Goal: Task Accomplishment & Management: Manage account settings

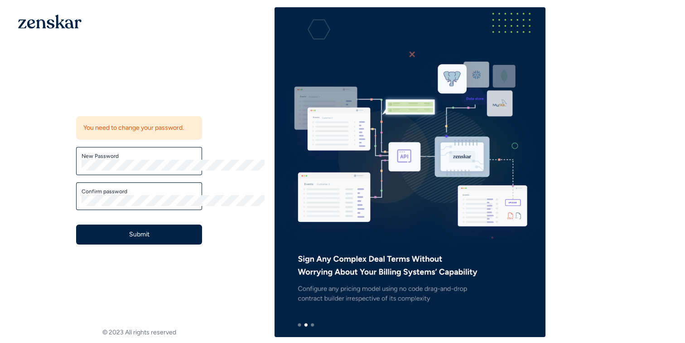
click at [179, 155] on label "New Password" at bounding box center [139, 155] width 115 height 7
click at [197, 241] on button "Submit" at bounding box center [139, 234] width 126 height 20
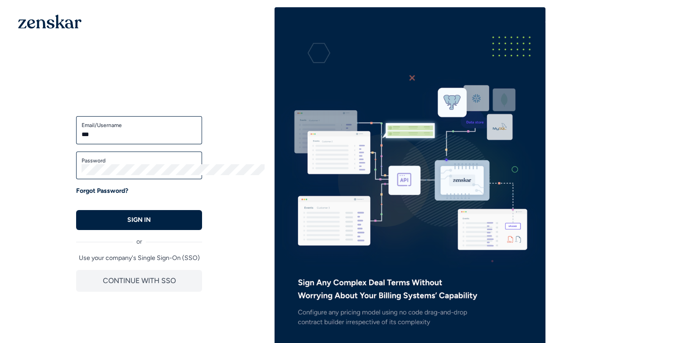
type input "**********"
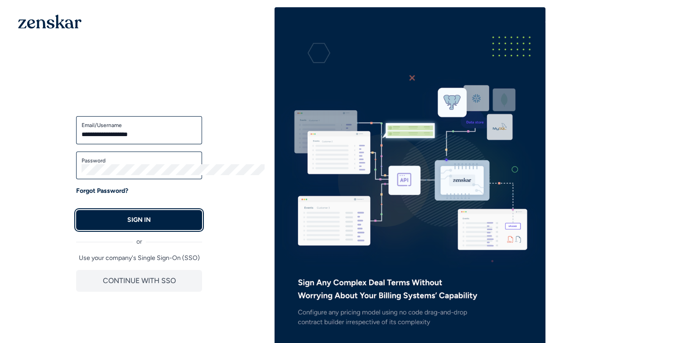
click at [151, 219] on p "SIGN IN" at bounding box center [139, 219] width 24 height 9
